Goal: Information Seeking & Learning: Learn about a topic

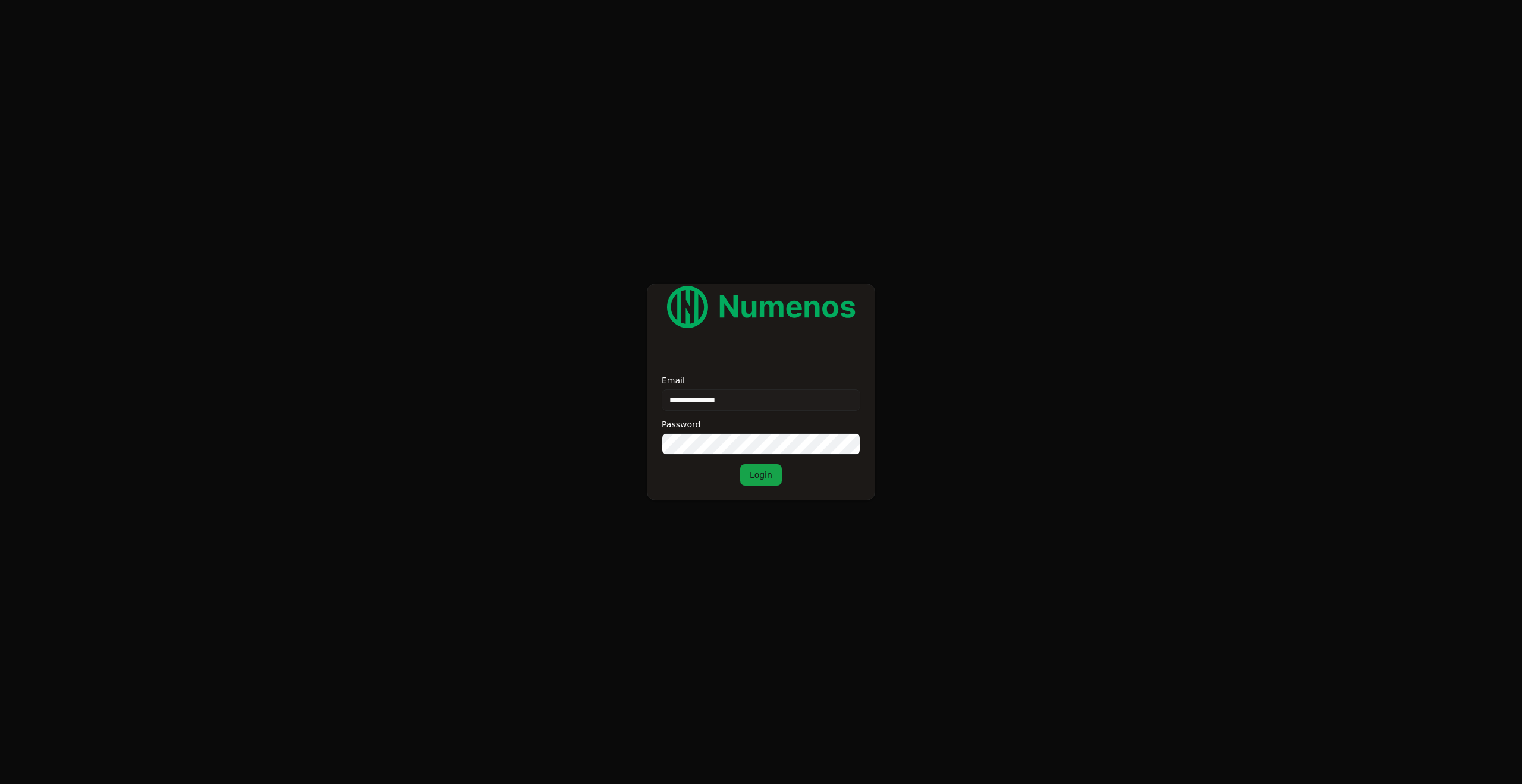
type input "**********"
click at [760, 475] on button "Login" at bounding box center [760, 474] width 42 height 21
click at [449, 433] on form "**********" at bounding box center [761, 392] width 1522 height 784
click at [558, 362] on form "**********" at bounding box center [761, 392] width 1522 height 784
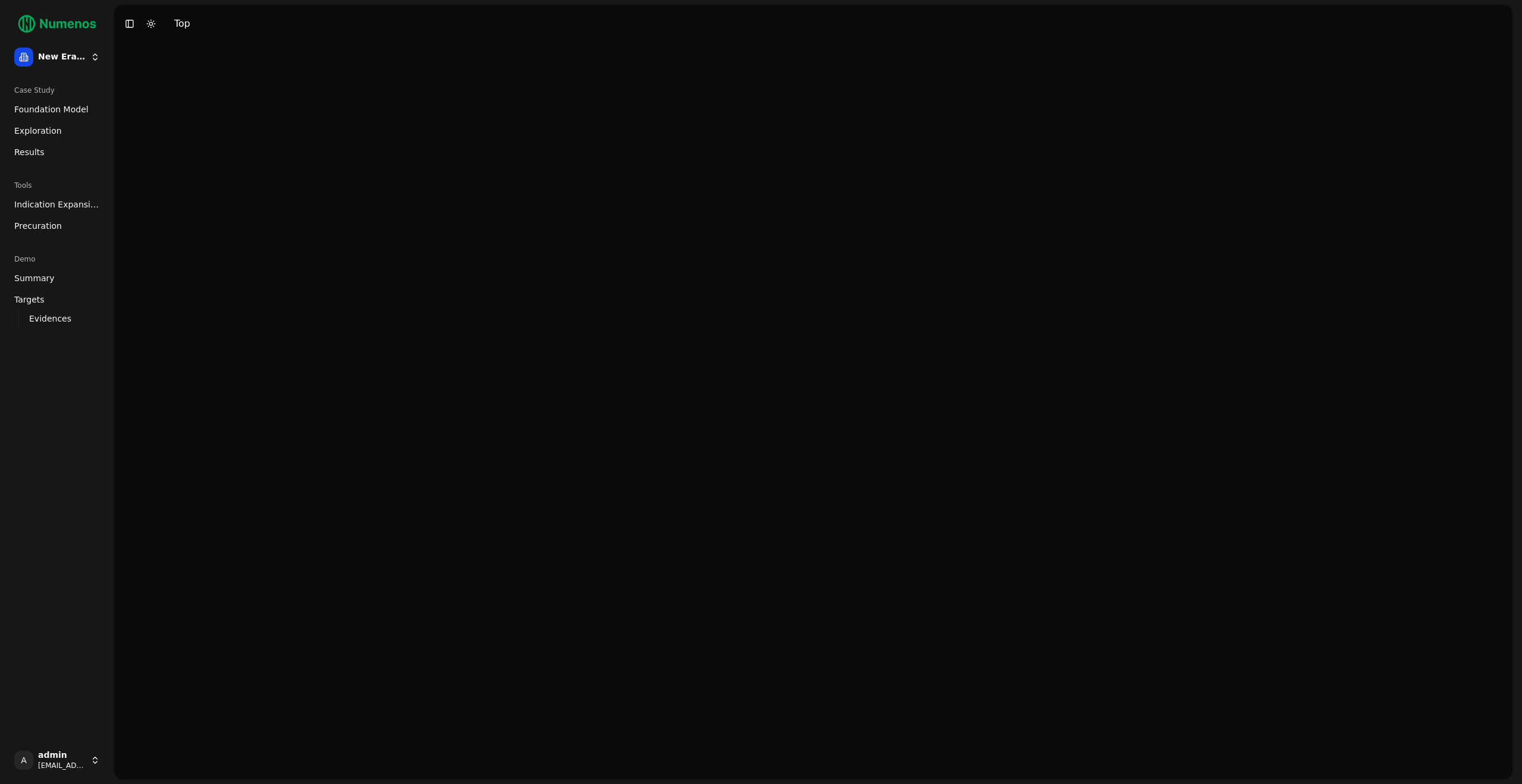
click at [148, 26] on button "Toggle Dark Mode" at bounding box center [151, 24] width 17 height 17
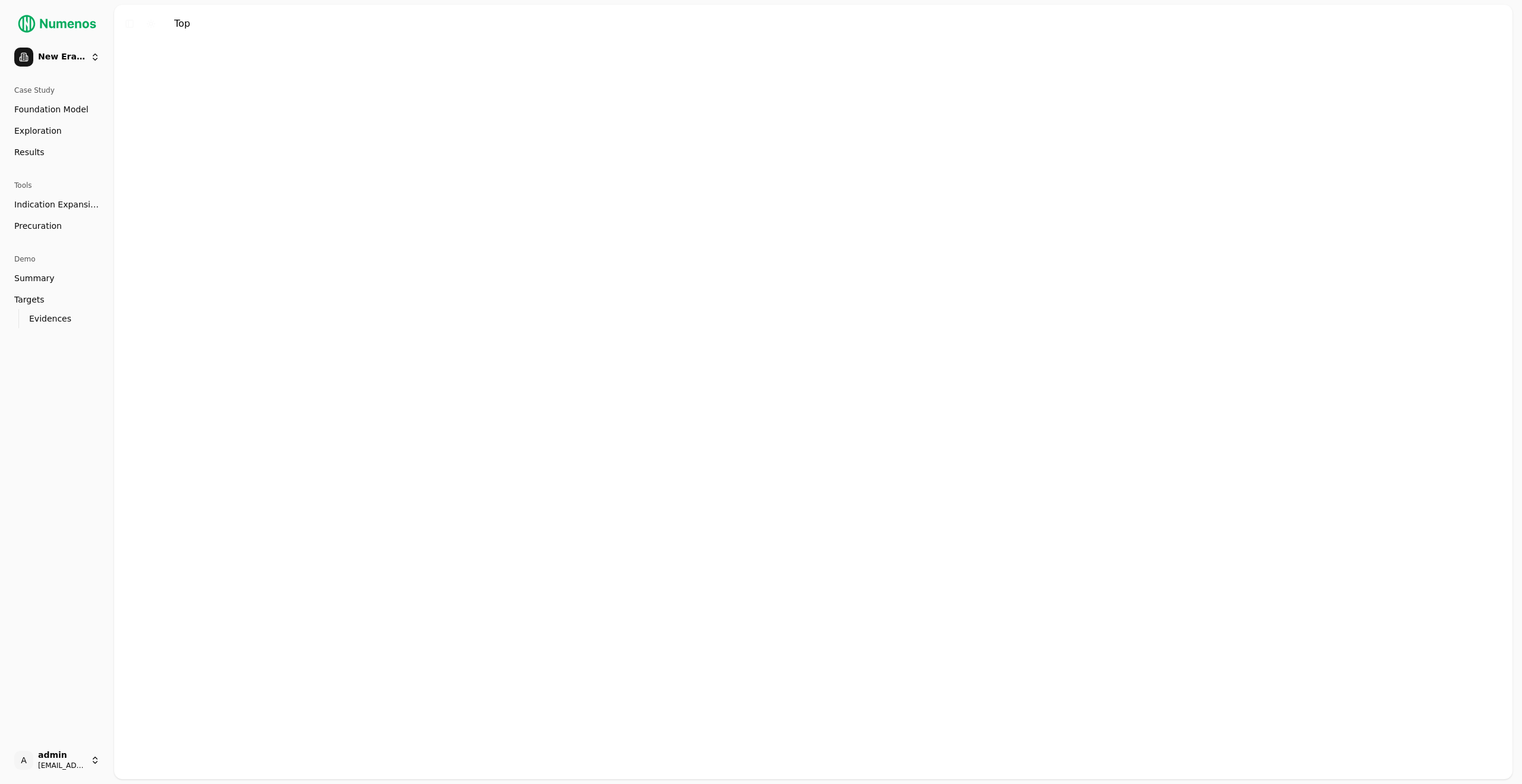
click at [150, 27] on button "Toggle Dark Mode" at bounding box center [151, 24] width 17 height 17
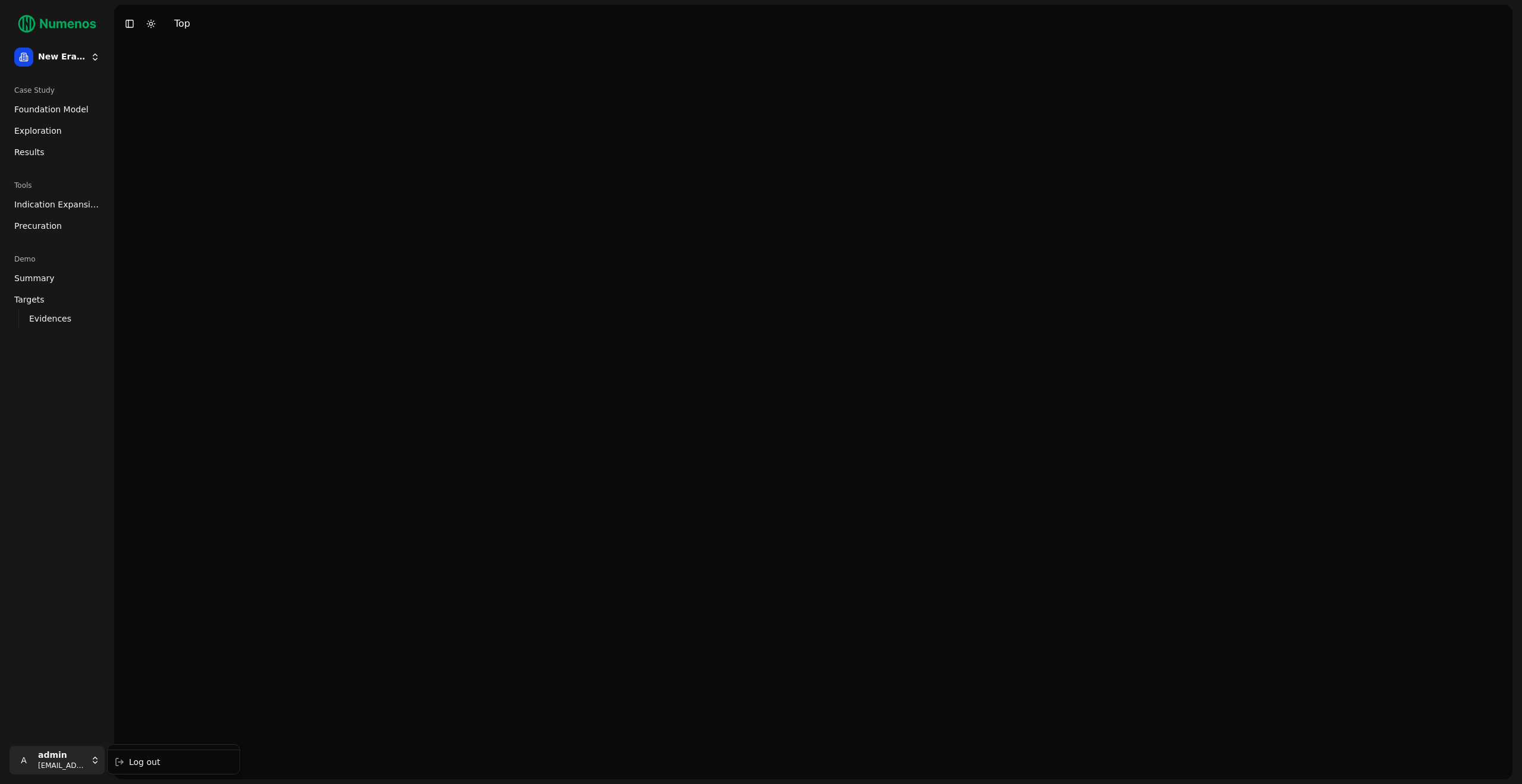
click at [96, 751] on html "New Era Therapeutics Case Study Foundation Model Exploration Results Tools Indi…" at bounding box center [761, 392] width 1522 height 784
click at [135, 540] on html "New Era Therapeutics Case Study Foundation Model Exploration Results Tools Indi…" at bounding box center [761, 392] width 1522 height 784
click at [69, 318] on link "Evidences" at bounding box center [57, 318] width 66 height 17
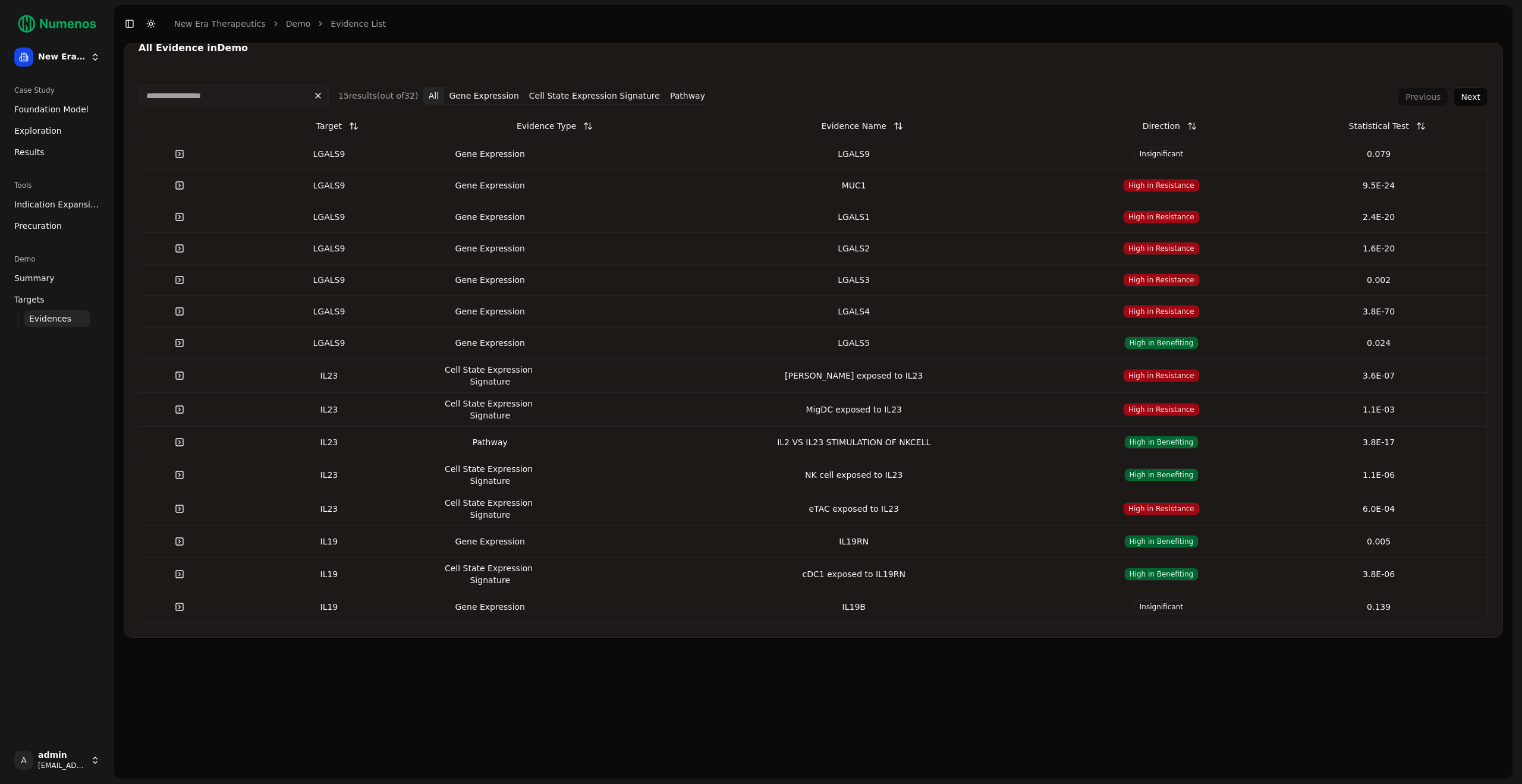
click at [184, 154] on link at bounding box center [180, 153] width 24 height 21
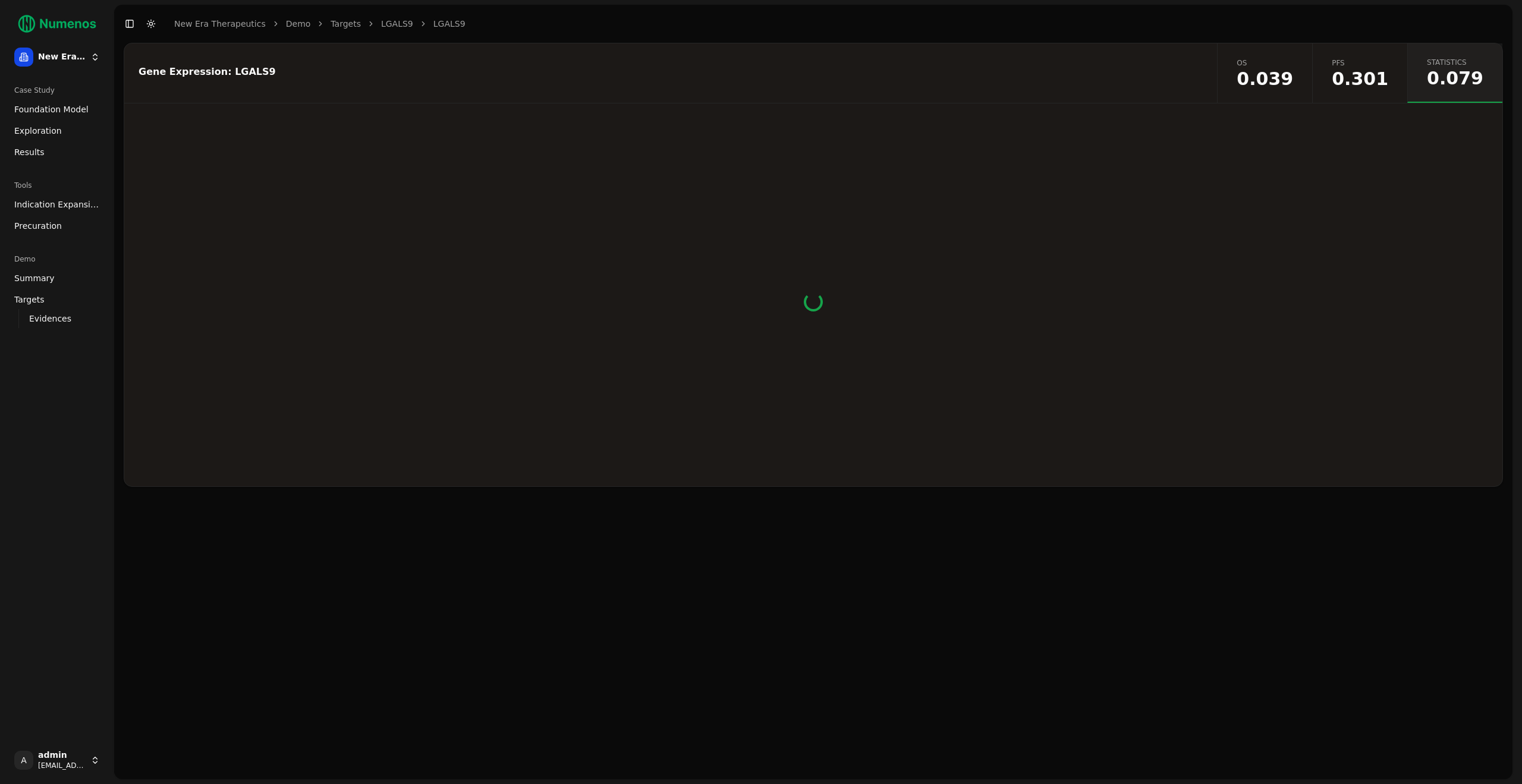
click at [1085, 37] on header "Toggle Sidebar Toggle Dark Mode New Era Therapeutics Demo Targets LGALS9 LGALS9" at bounding box center [814, 23] width 1398 height 38
click at [96, 49] on html "New Era Therapeutics Case Study Foundation Model Exploration Results Tools Indi…" at bounding box center [761, 392] width 1522 height 784
click at [86, 53] on html "New Era Therapeutics Case Study Foundation Model Exploration Results Tools Indi…" at bounding box center [761, 392] width 1522 height 784
click at [89, 759] on html "New Era Therapeutics Case Study Foundation Model Exploration Results Tools Indi…" at bounding box center [761, 392] width 1522 height 784
click at [138, 766] on div "Log out" at bounding box center [173, 762] width 127 height 19
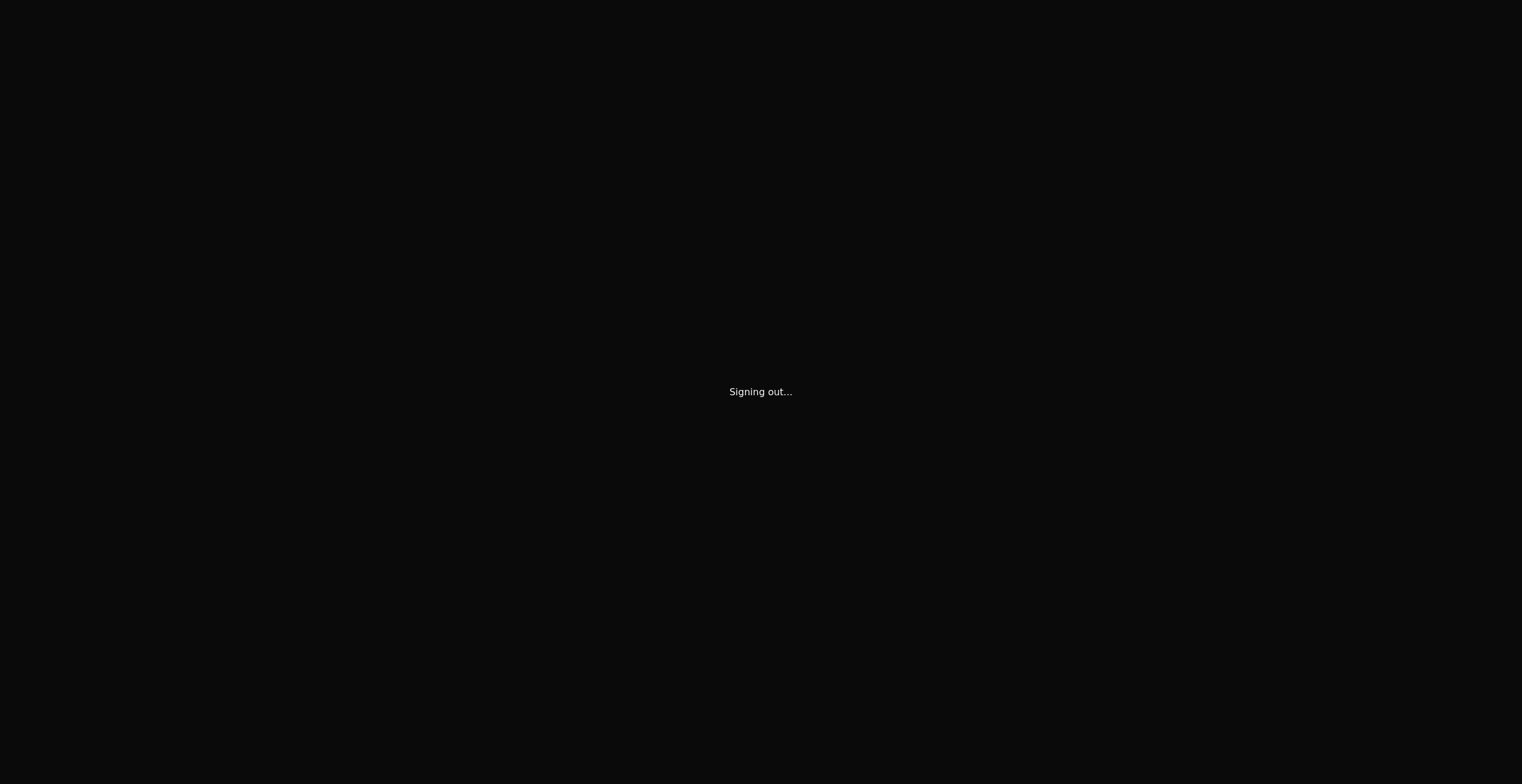
click at [182, 516] on div "Signing out..." at bounding box center [761, 392] width 1522 height 784
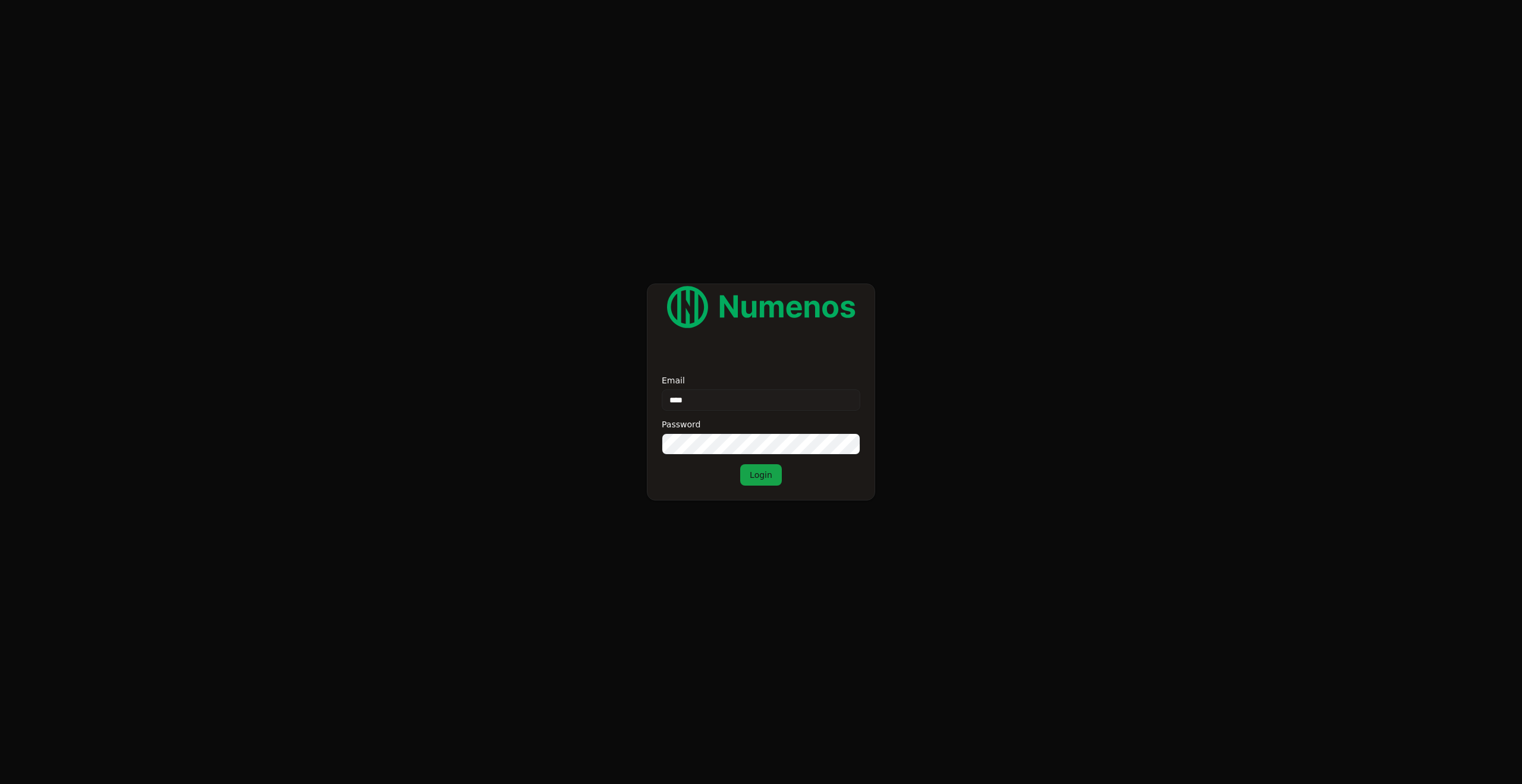
type input "*****"
type input "**********"
click at [760, 475] on button "Login" at bounding box center [760, 474] width 42 height 21
click at [528, 441] on form "**********" at bounding box center [761, 392] width 1522 height 784
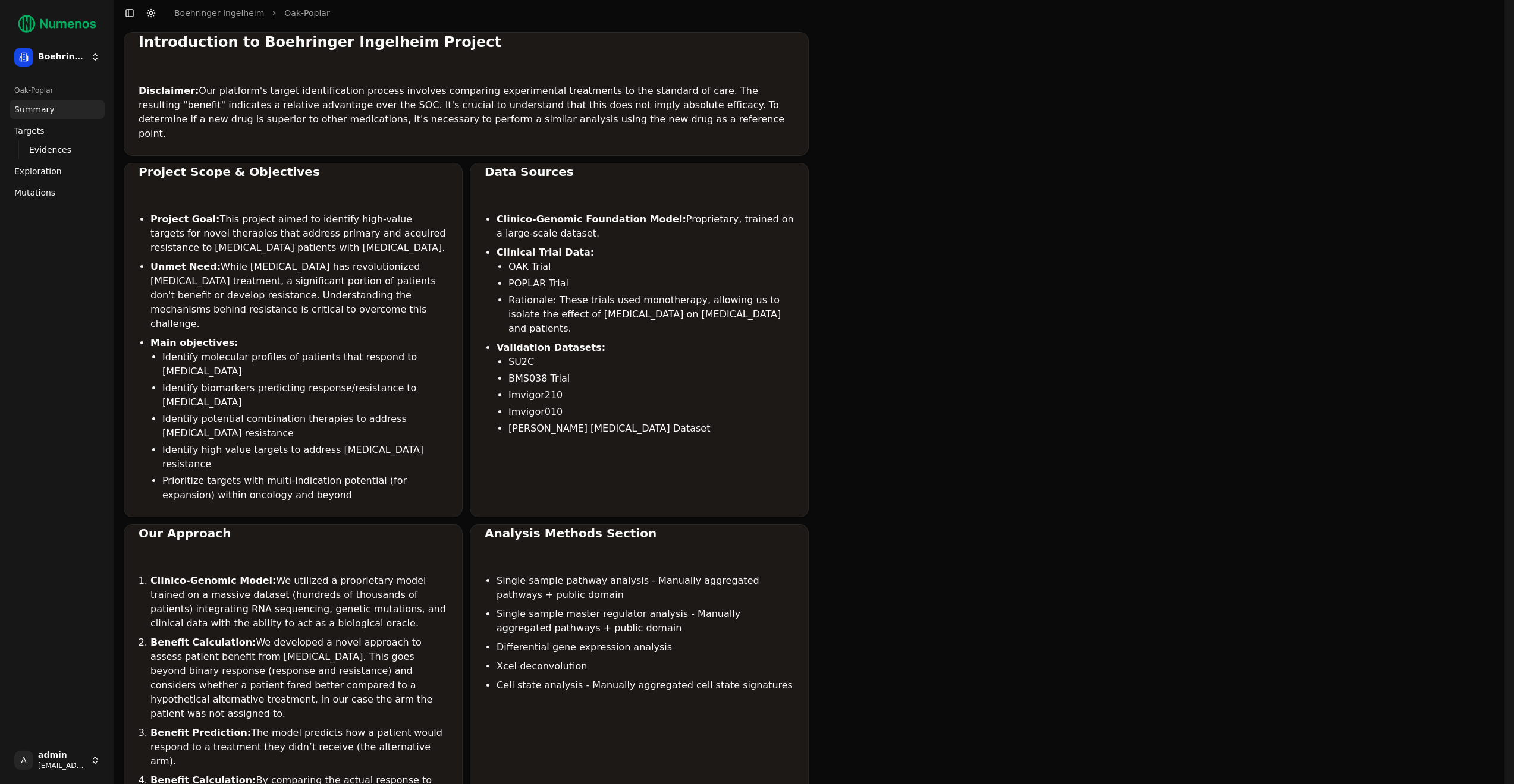
scroll to position [13, 0]
click at [53, 191] on link "Mutations" at bounding box center [56, 193] width 95 height 19
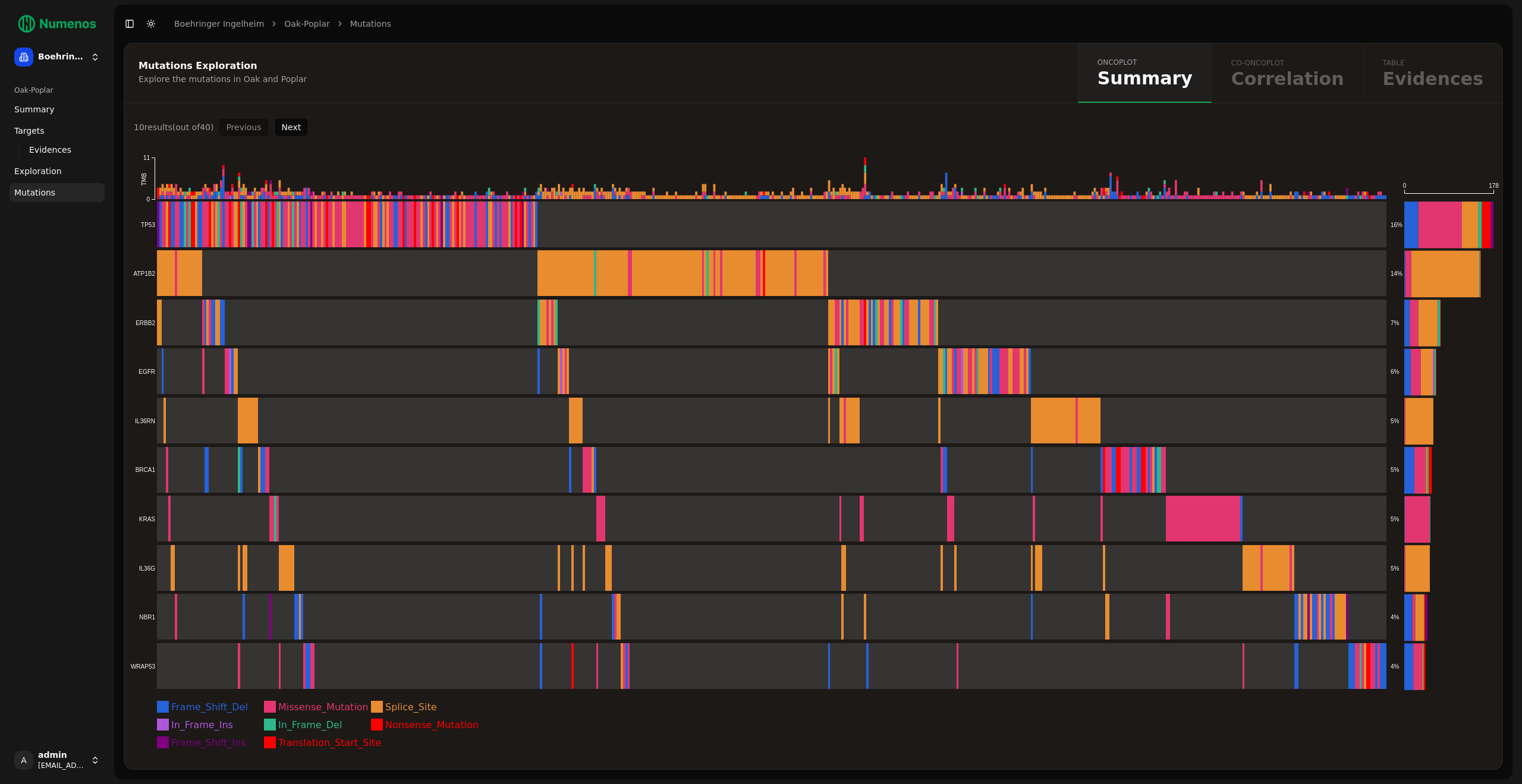
click at [674, 197] on rect "EA-51cf0053eb - Splice_Site: 1 mutations" at bounding box center [673, 197] width 3 height 4
click at [684, 235] on rect at bounding box center [758, 224] width 1256 height 46
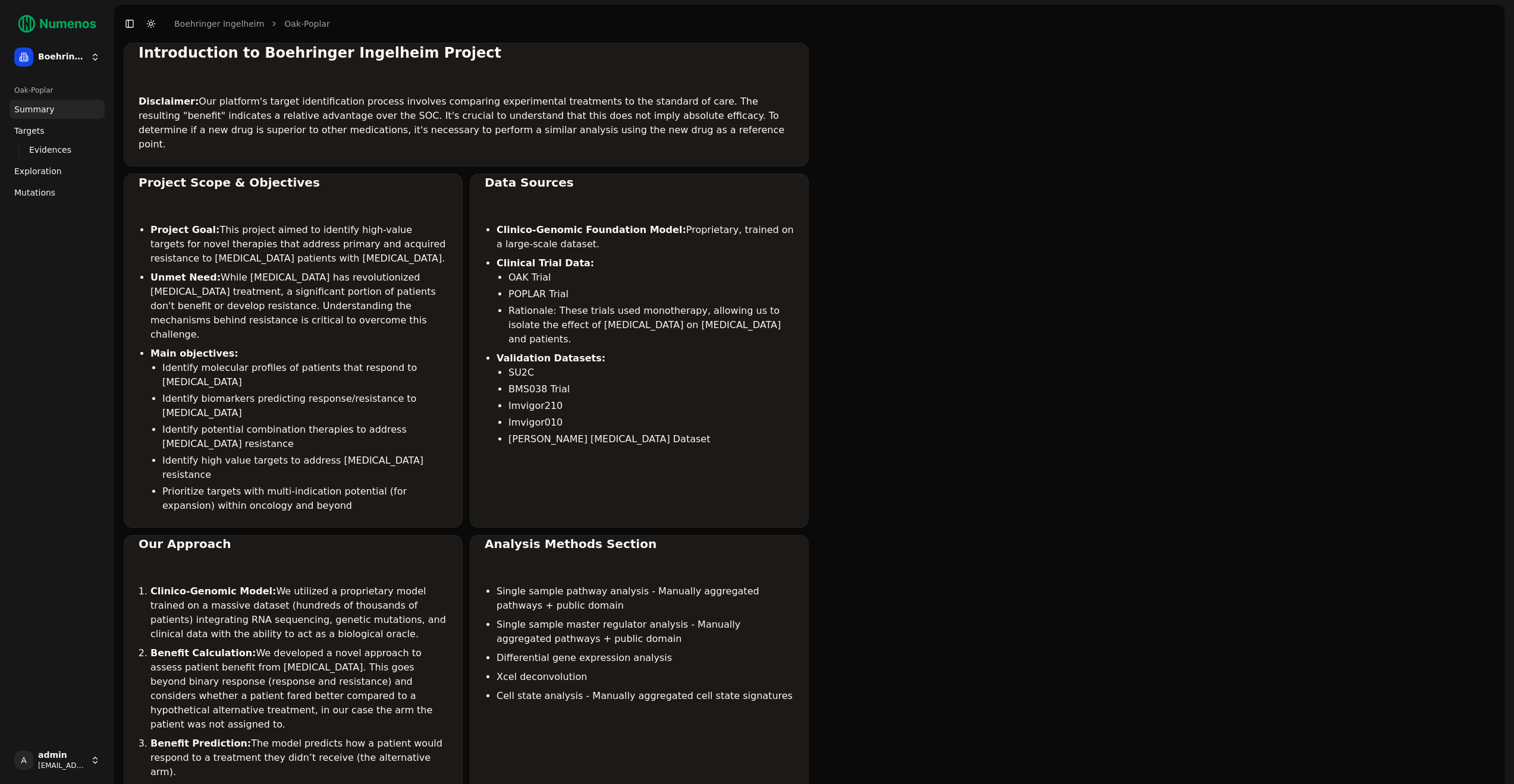
click at [49, 196] on span "Mutations" at bounding box center [34, 192] width 41 height 12
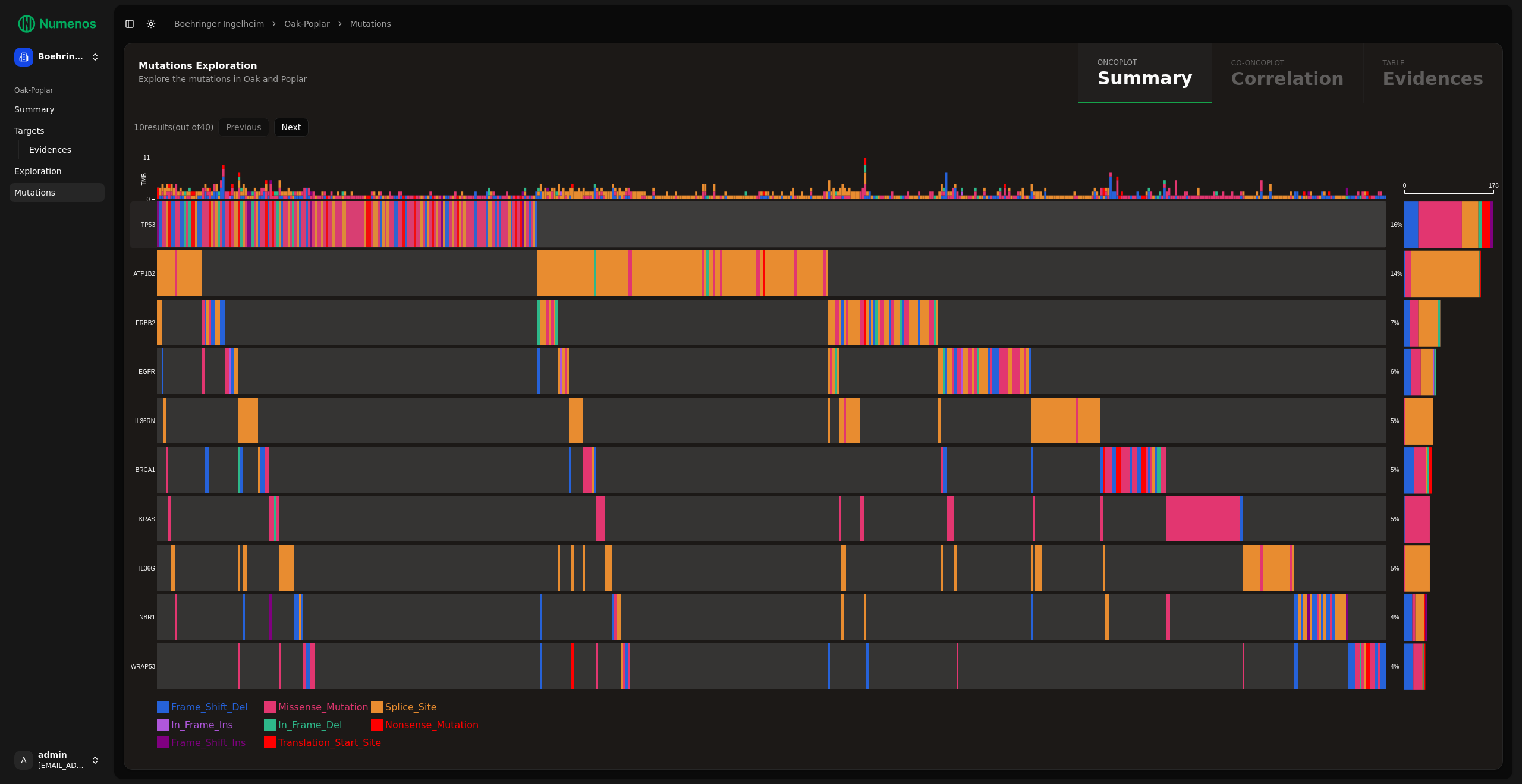
click at [323, 227] on rect at bounding box center [758, 224] width 1256 height 46
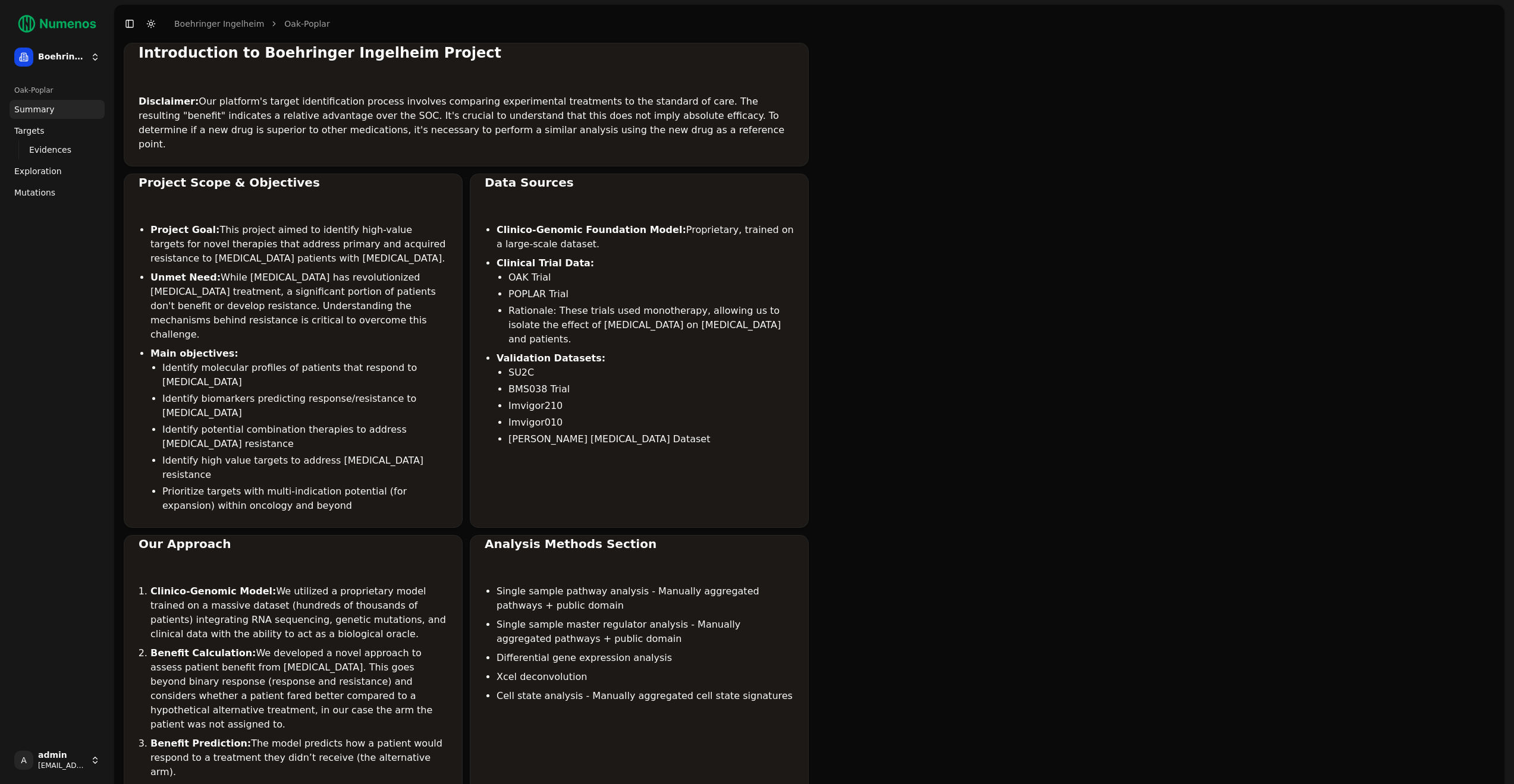
click at [45, 188] on span "Mutations" at bounding box center [34, 192] width 41 height 12
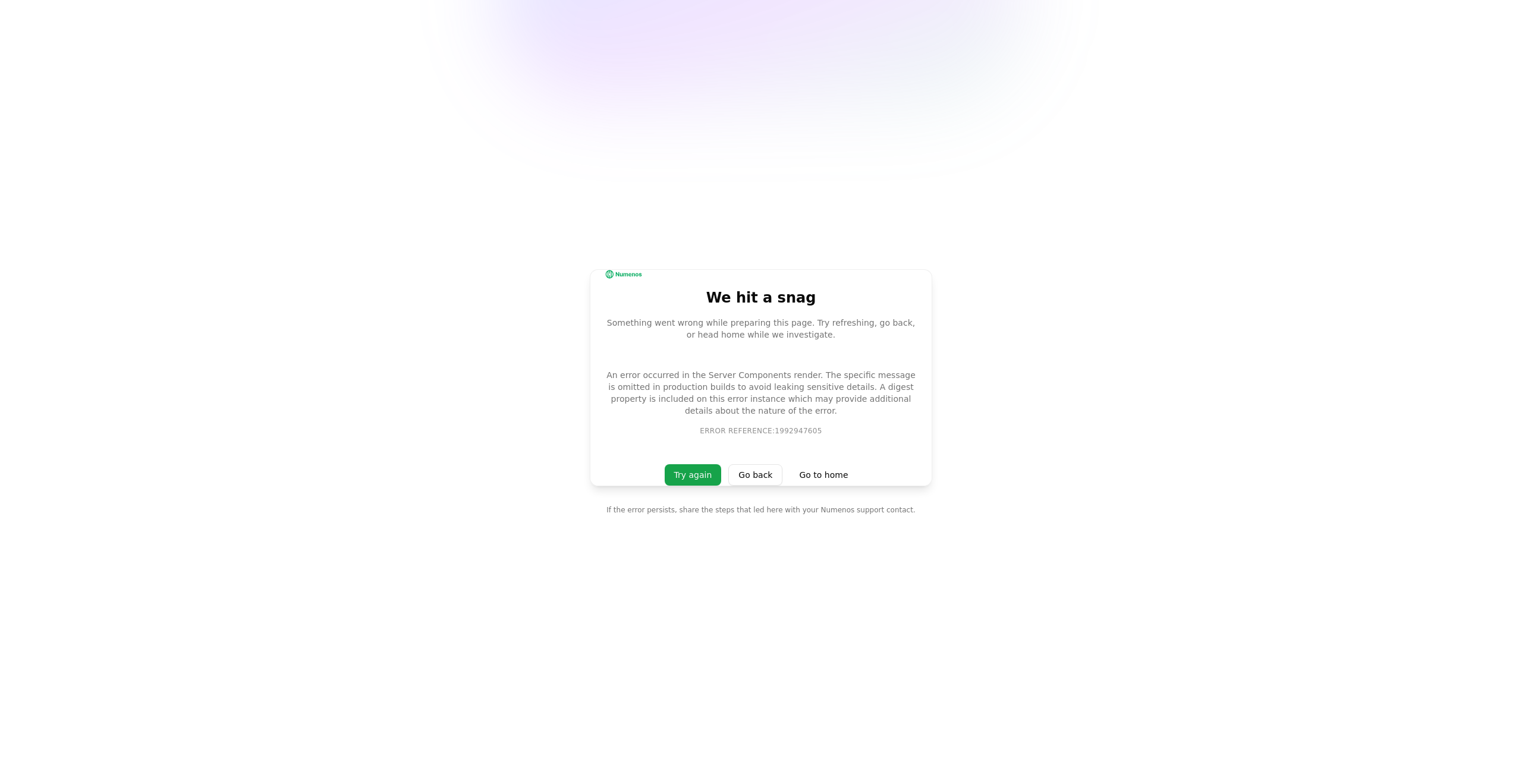
click at [45, 188] on main "We hit a snag Something went wrong while preparing this page. Try refreshing, g…" at bounding box center [761, 392] width 1522 height 784
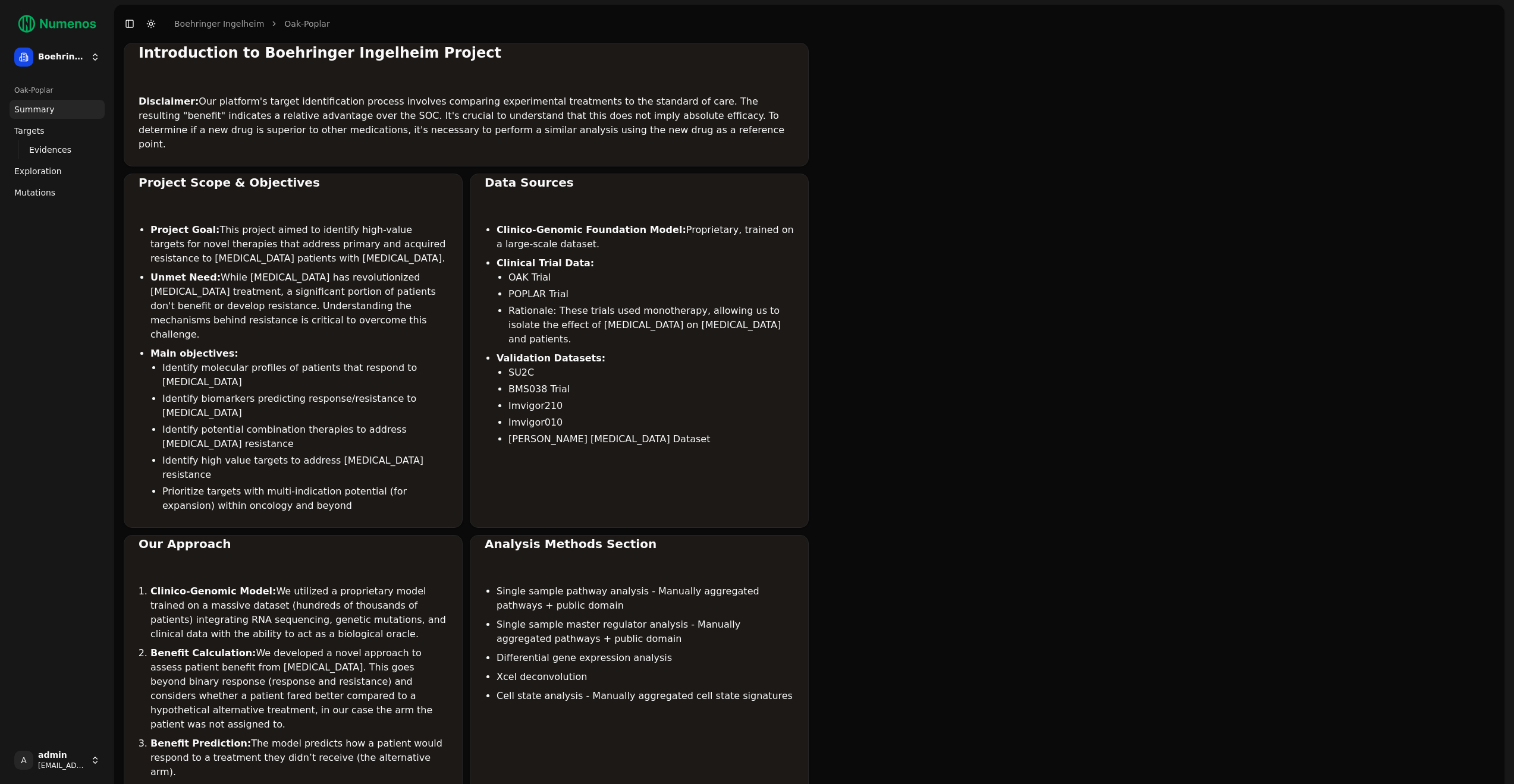
click at [66, 168] on link "Exploration" at bounding box center [56, 171] width 95 height 19
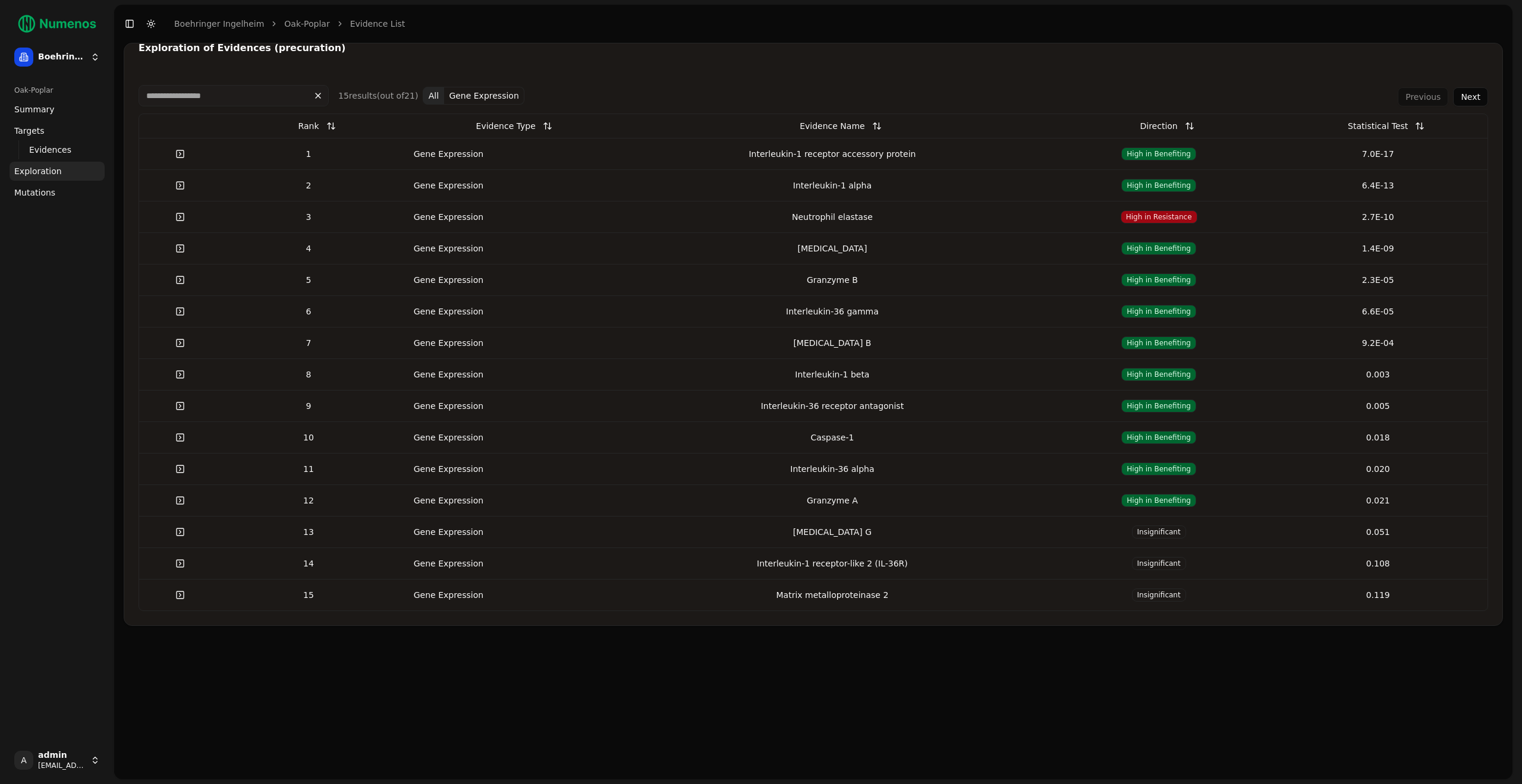
click at [184, 153] on link at bounding box center [180, 153] width 24 height 21
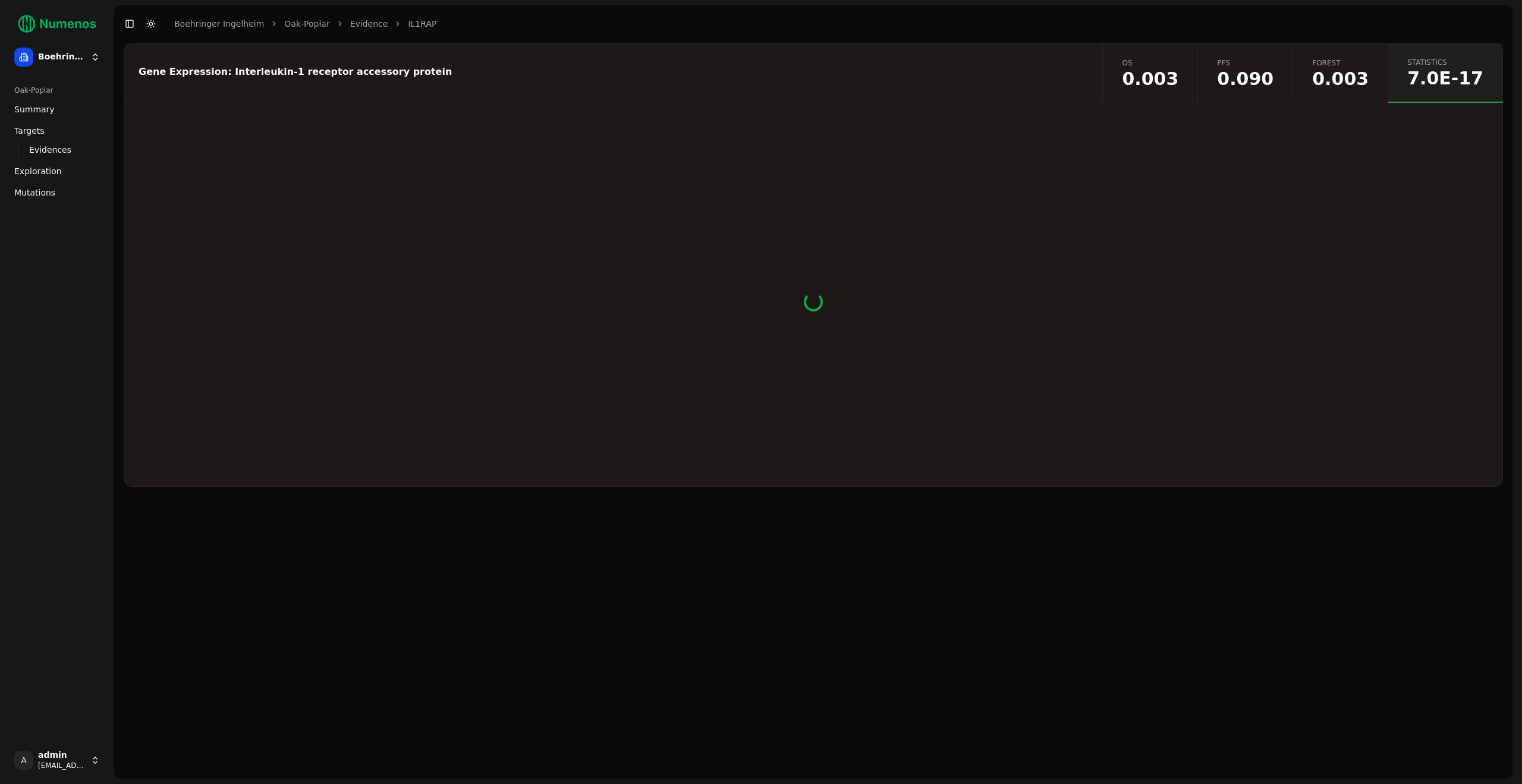
click at [67, 189] on link "Mutations" at bounding box center [56, 193] width 95 height 19
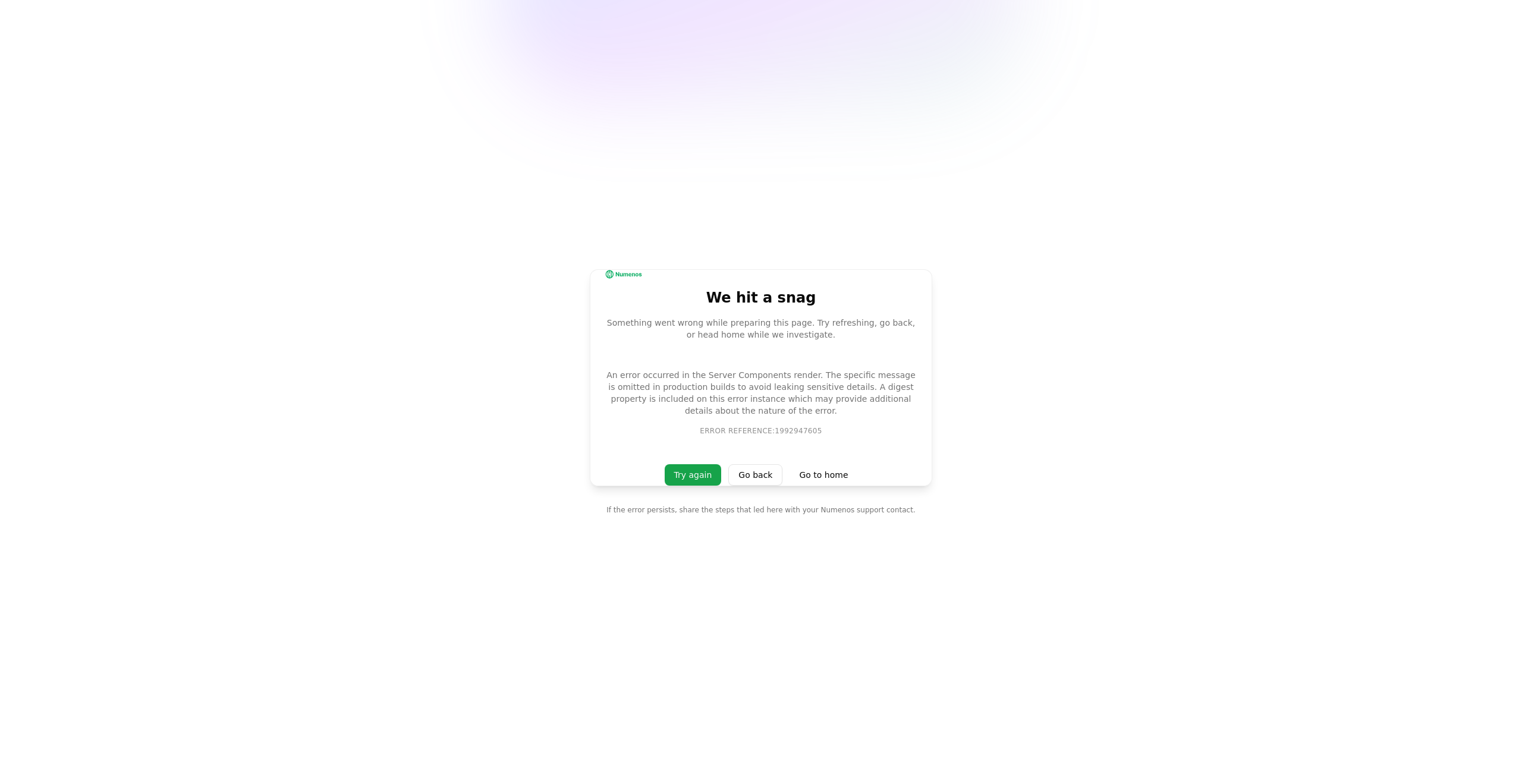
click at [716, 469] on button "Try again" at bounding box center [694, 474] width 57 height 21
click at [755, 478] on button "Go back" at bounding box center [755, 474] width 54 height 21
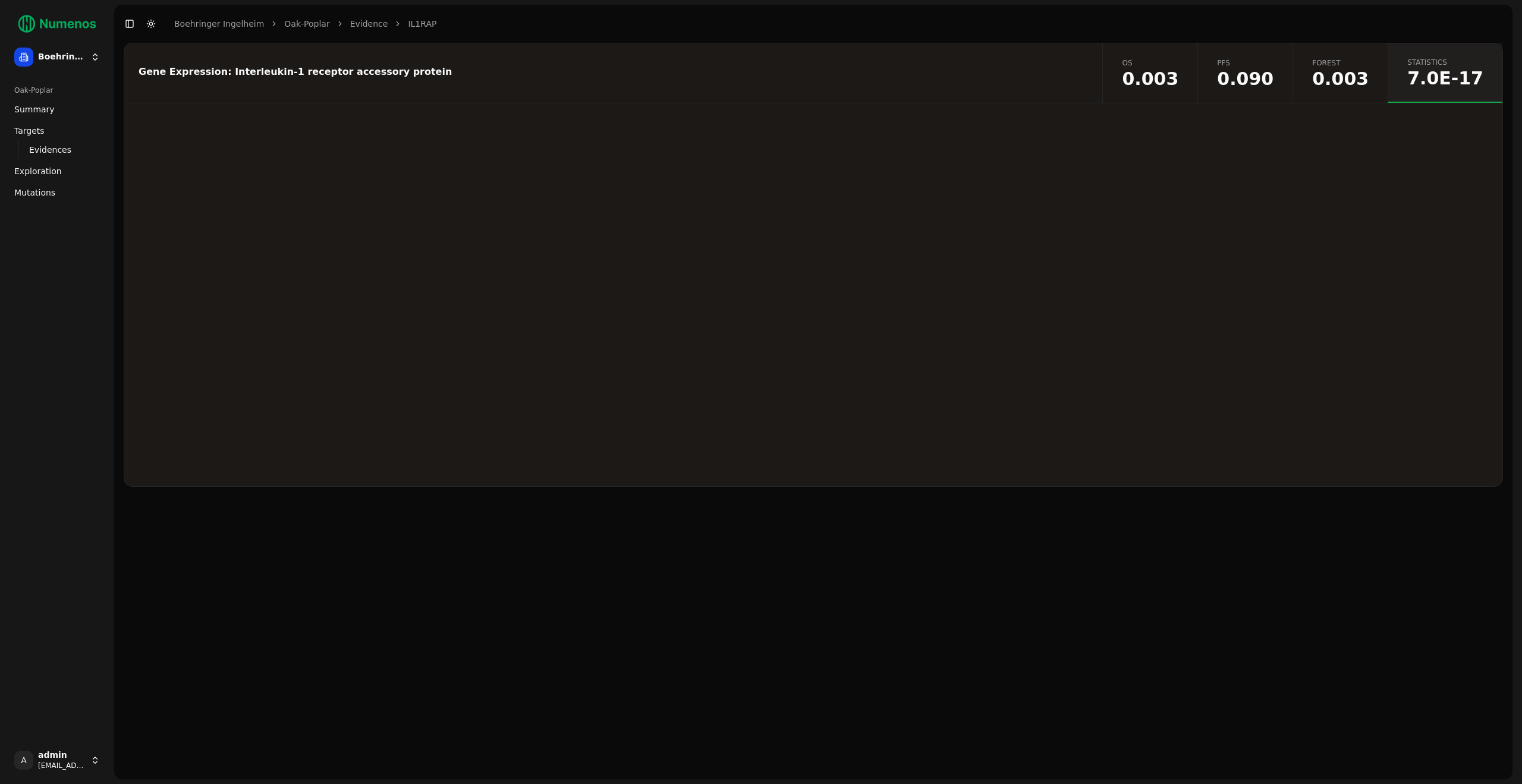
click at [71, 146] on link "Evidences" at bounding box center [57, 149] width 66 height 17
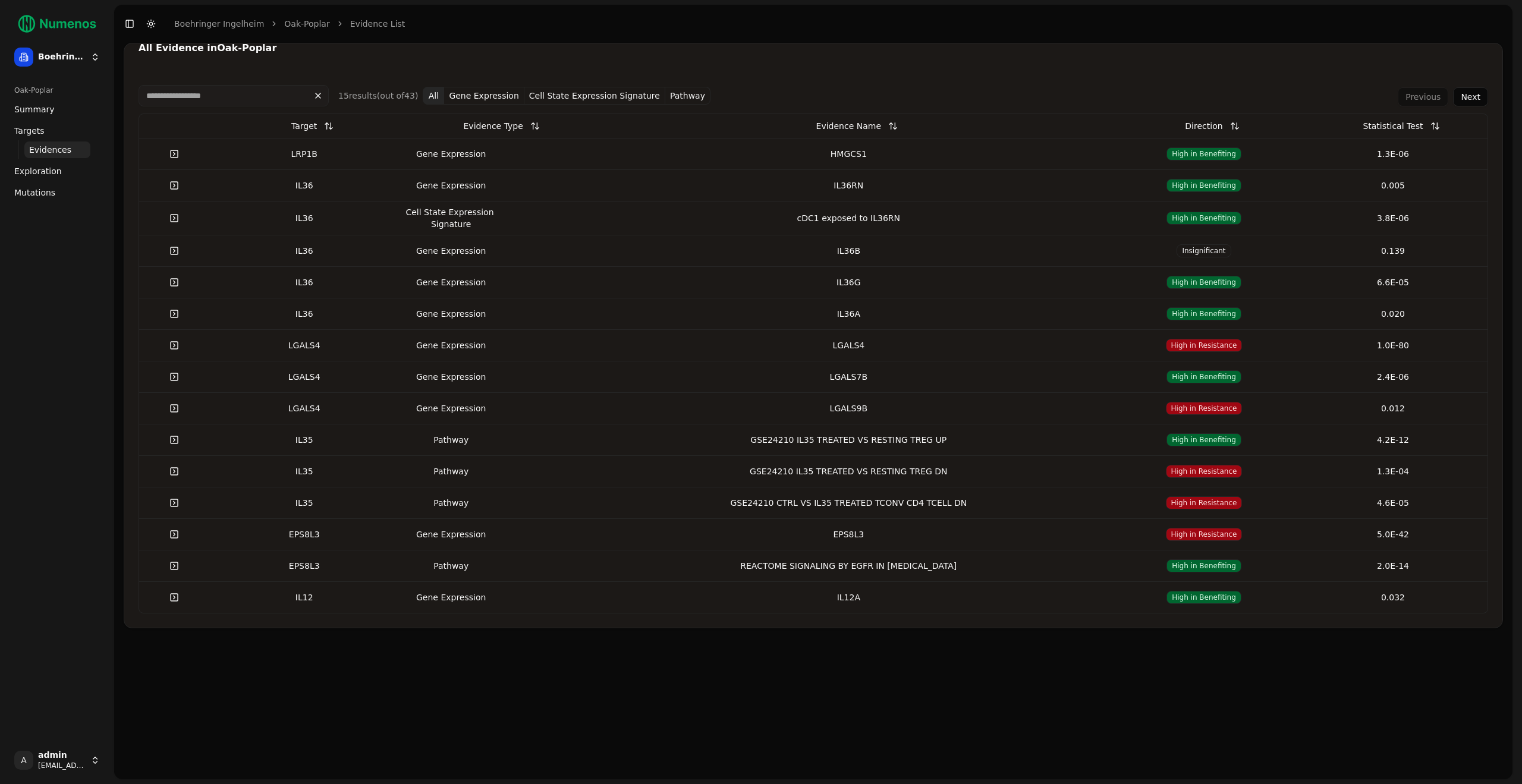
click at [65, 169] on link "Exploration" at bounding box center [56, 171] width 95 height 19
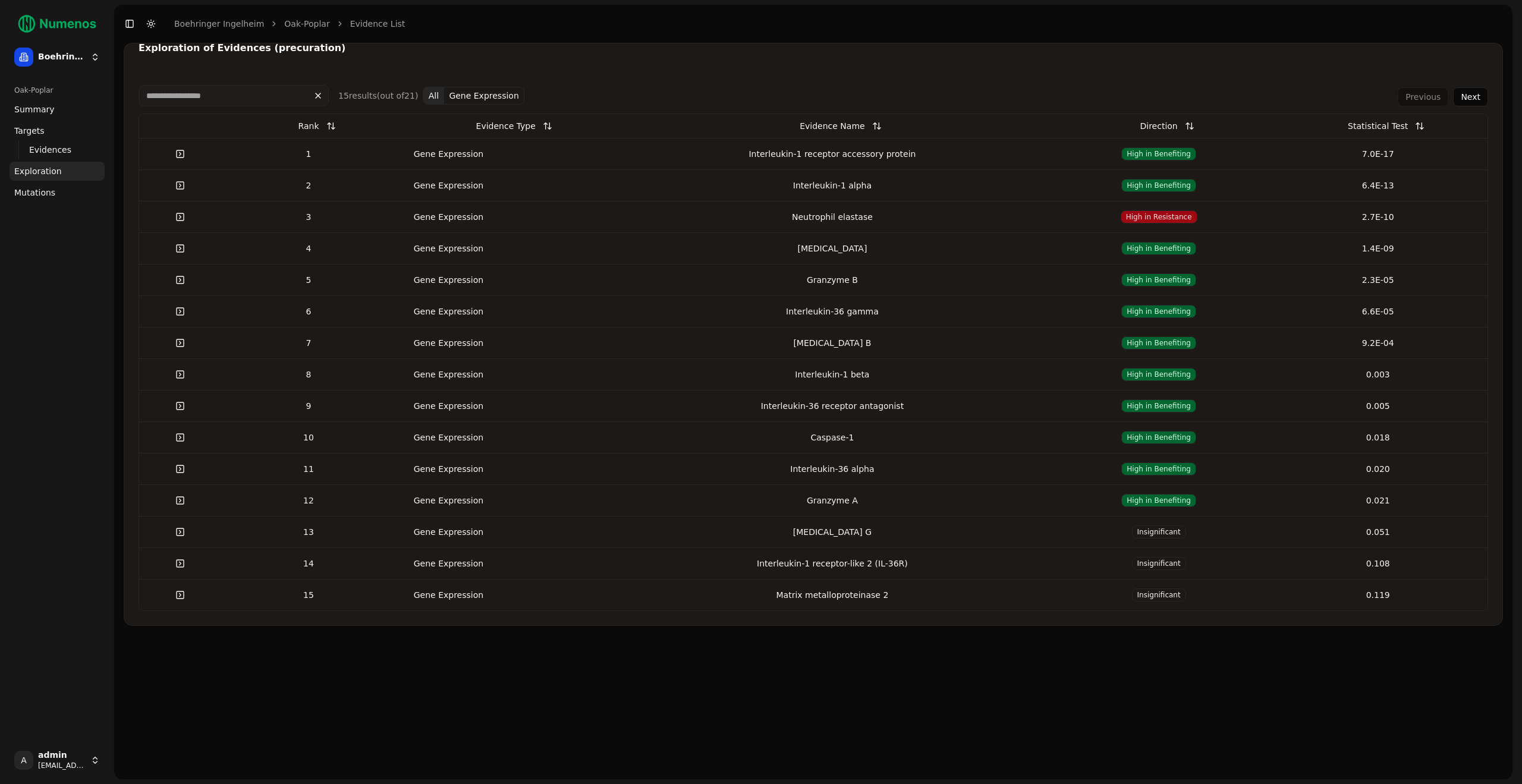
click at [65, 188] on link "Mutations" at bounding box center [56, 193] width 95 height 19
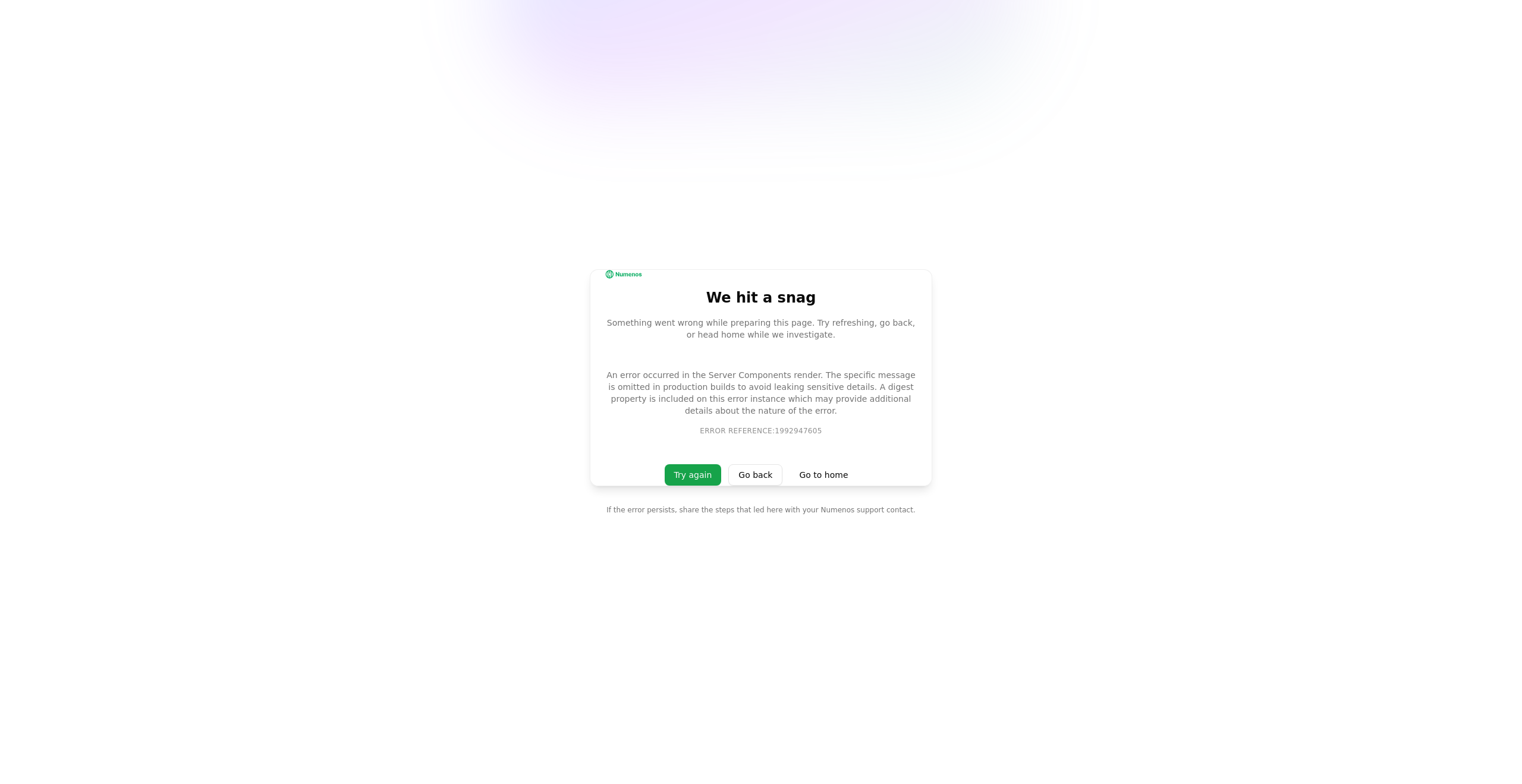
click at [1029, 116] on main "We hit a snag Something went wrong while preparing this page. Try refreshing, g…" at bounding box center [761, 392] width 1522 height 784
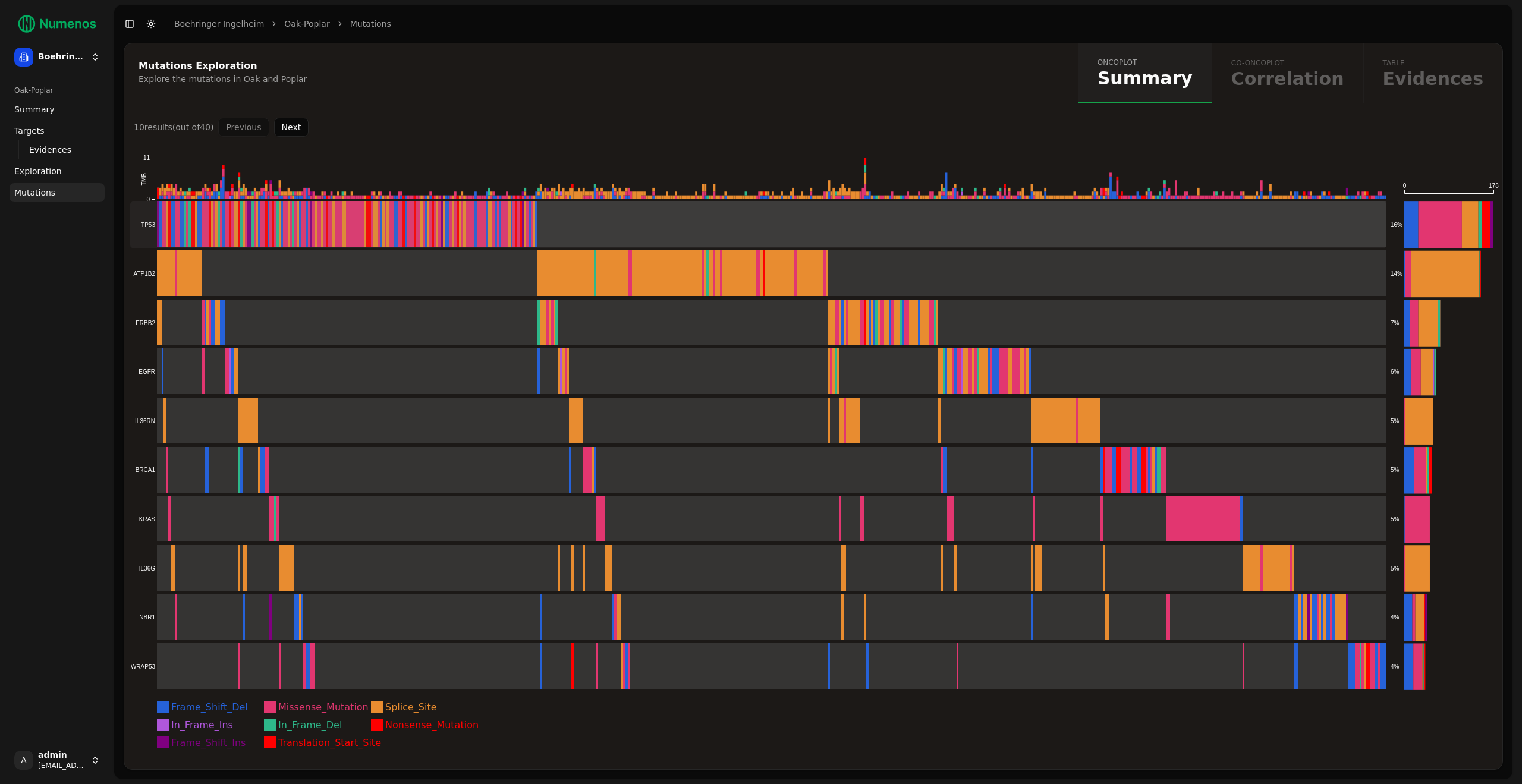
click at [400, 228] on rect at bounding box center [758, 224] width 1256 height 46
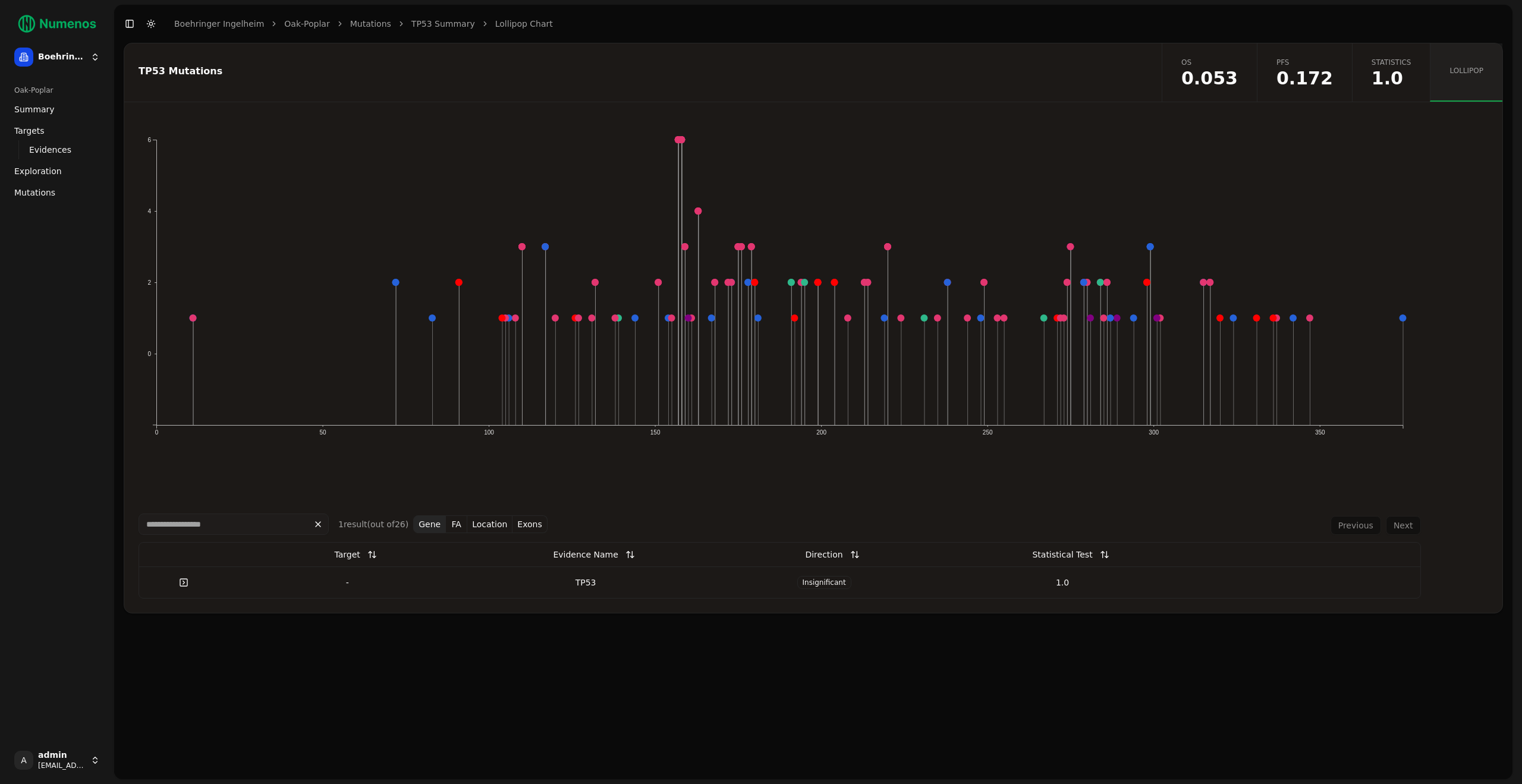
click at [184, 573] on link at bounding box center [184, 582] width 24 height 21
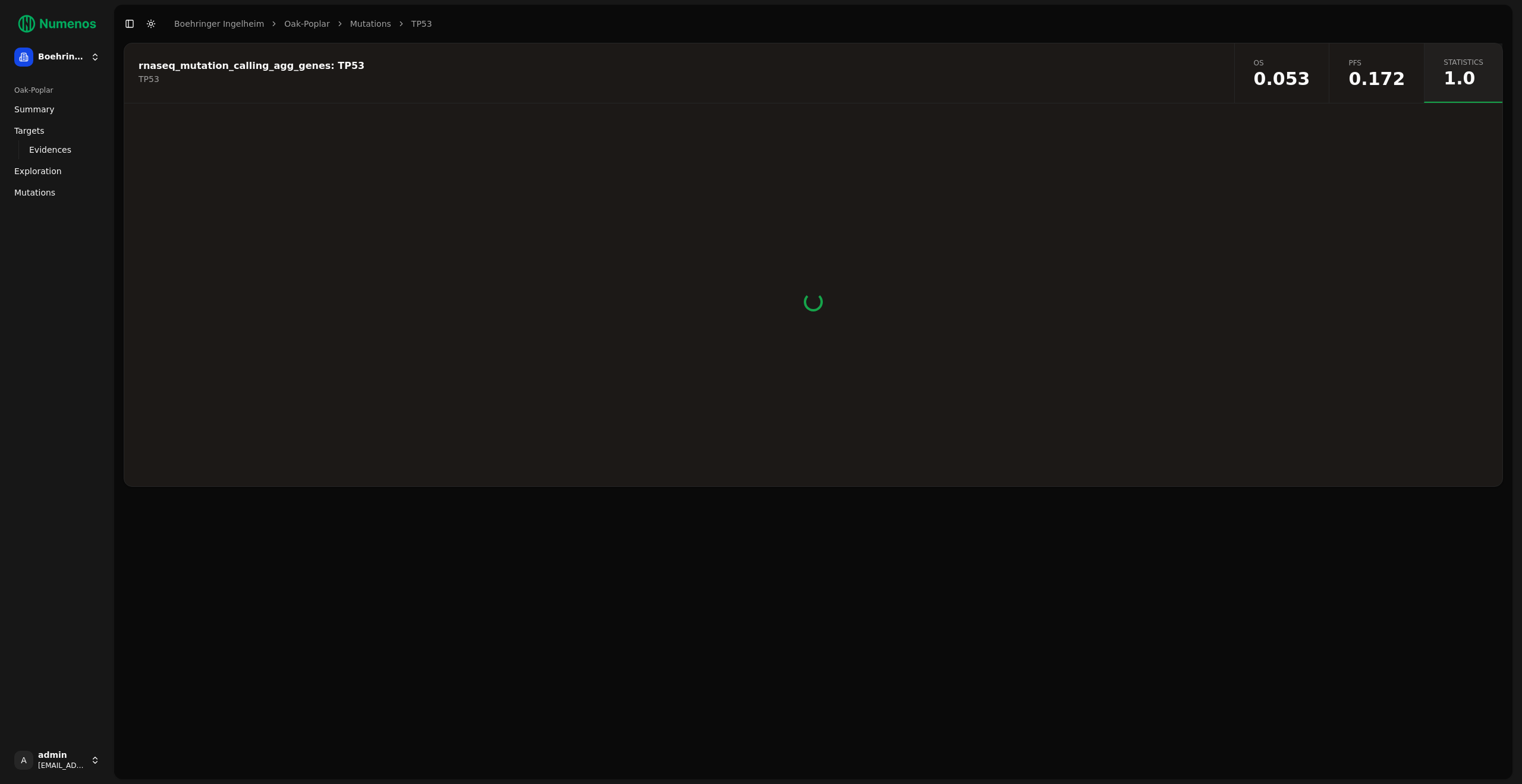
click at [77, 618] on div "Oak-Poplar Summary Targets Evidences Exploration Mutations" at bounding box center [56, 408] width 104 height 665
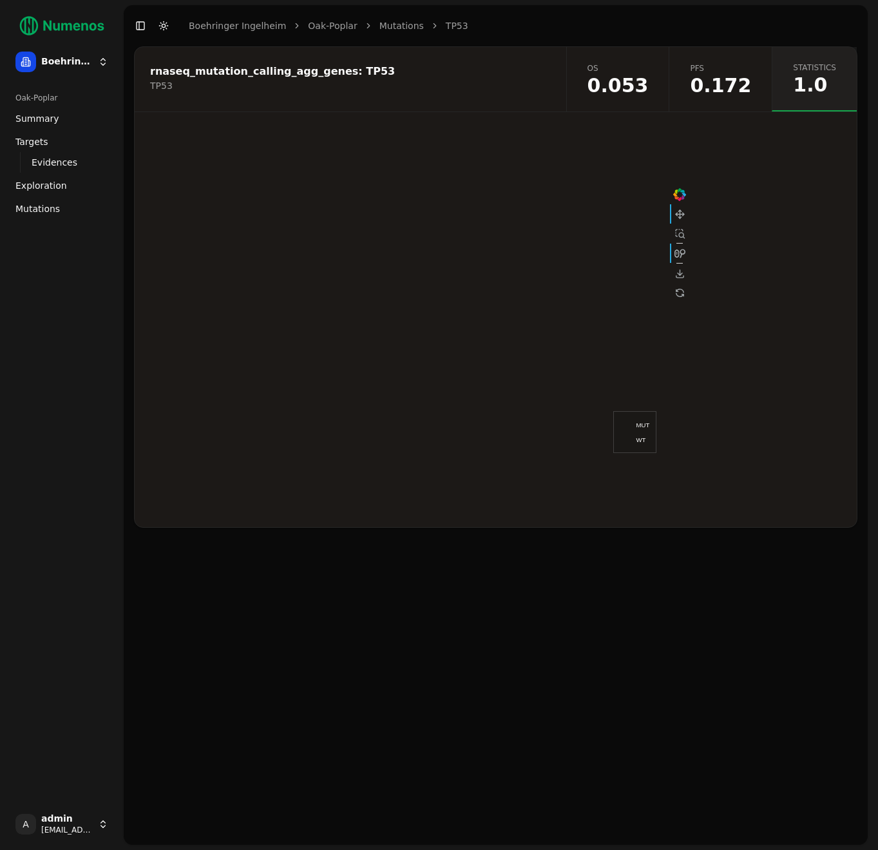
click at [286, 696] on div "rnaseq_mutation_calling_agg_genes: TP53 TP53 os 0.053 pfs 0.172 statistics 1.0" at bounding box center [496, 445] width 744 height 799
drag, startPoint x: 537, startPoint y: 340, endPoint x: 413, endPoint y: 382, distance: 130.6
click at [413, 382] on div at bounding box center [496, 327] width 387 height 322
drag, startPoint x: 414, startPoint y: 382, endPoint x: 540, endPoint y: 282, distance: 161.1
click at [540, 282] on div at bounding box center [496, 327] width 387 height 322
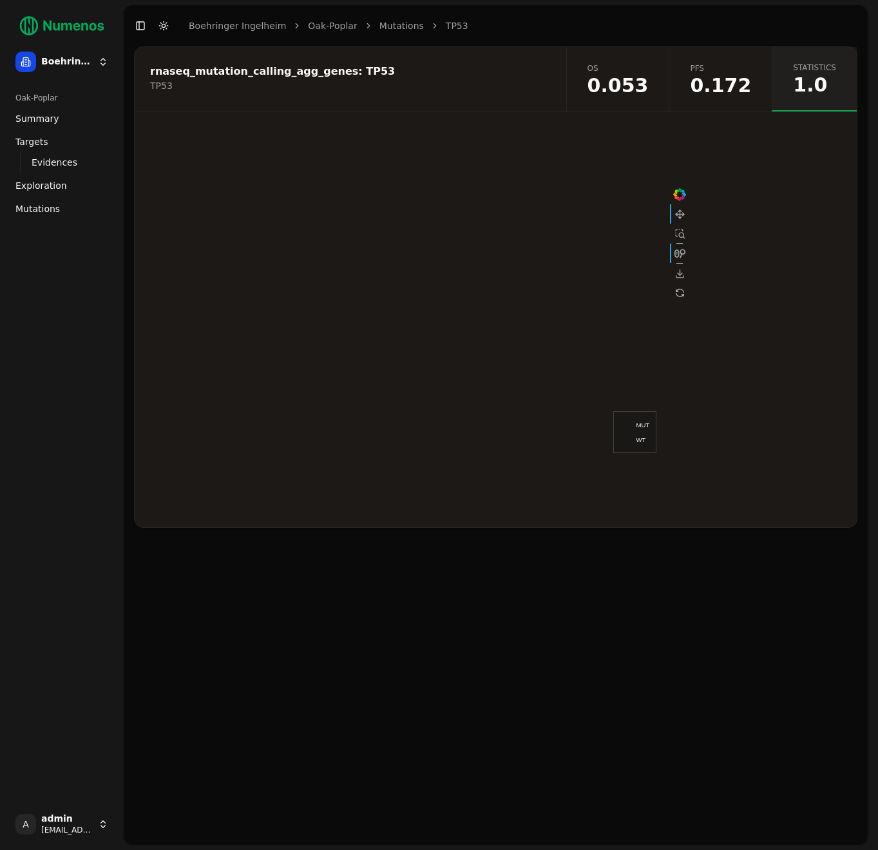
click at [795, 267] on div at bounding box center [496, 328] width 723 height 400
click at [503, 666] on div "rnaseq_mutation_calling_agg_genes: TP53 TP53 os 0.053 pfs 0.172 statistics 1.0" at bounding box center [496, 445] width 744 height 799
click at [580, 597] on div "rnaseq_mutation_calling_agg_genes: TP53 TP53 os 0.053 pfs 0.172 statistics 1.0" at bounding box center [496, 445] width 744 height 799
